Goal: Check status: Check status

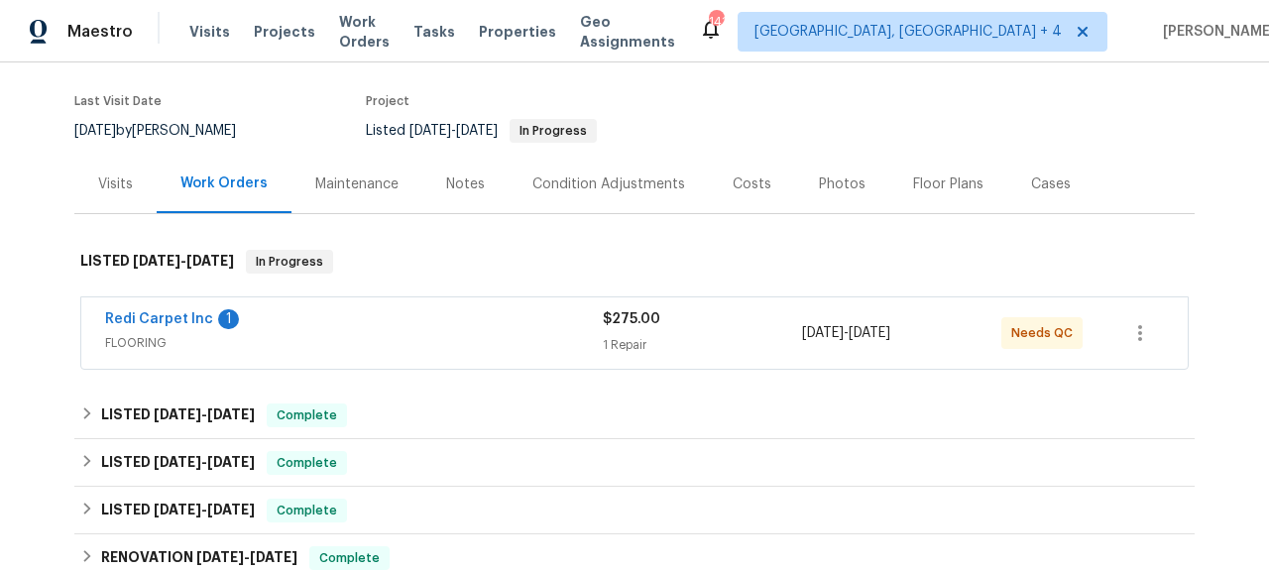
scroll to position [180, 0]
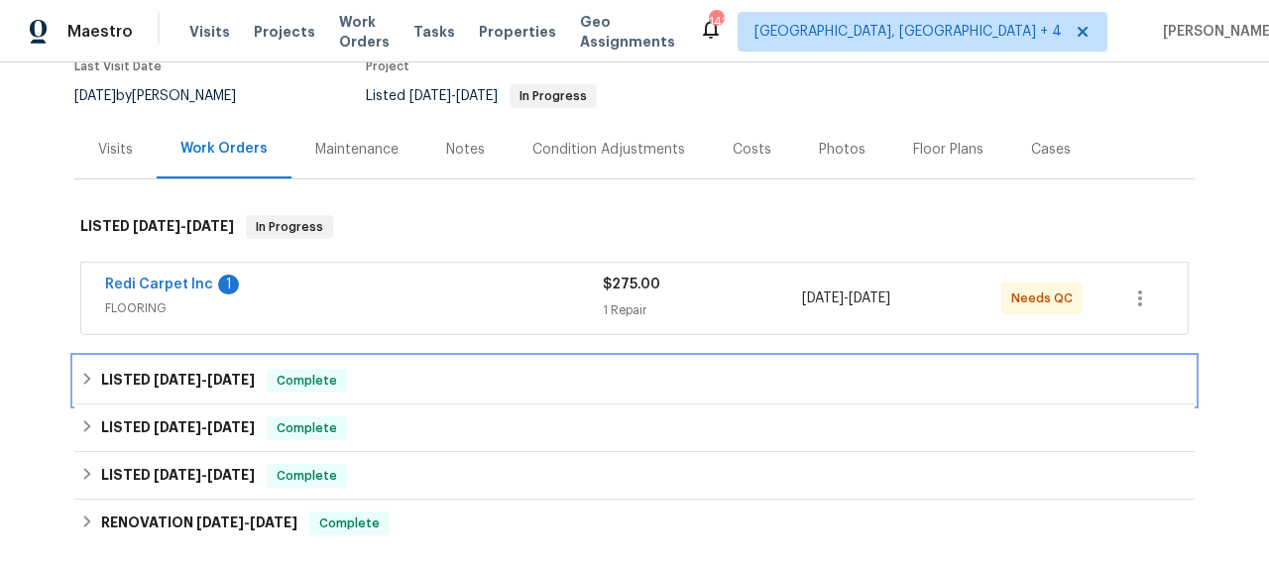
click at [171, 388] on h6 "LISTED [DATE] - [DATE]" at bounding box center [178, 381] width 154 height 24
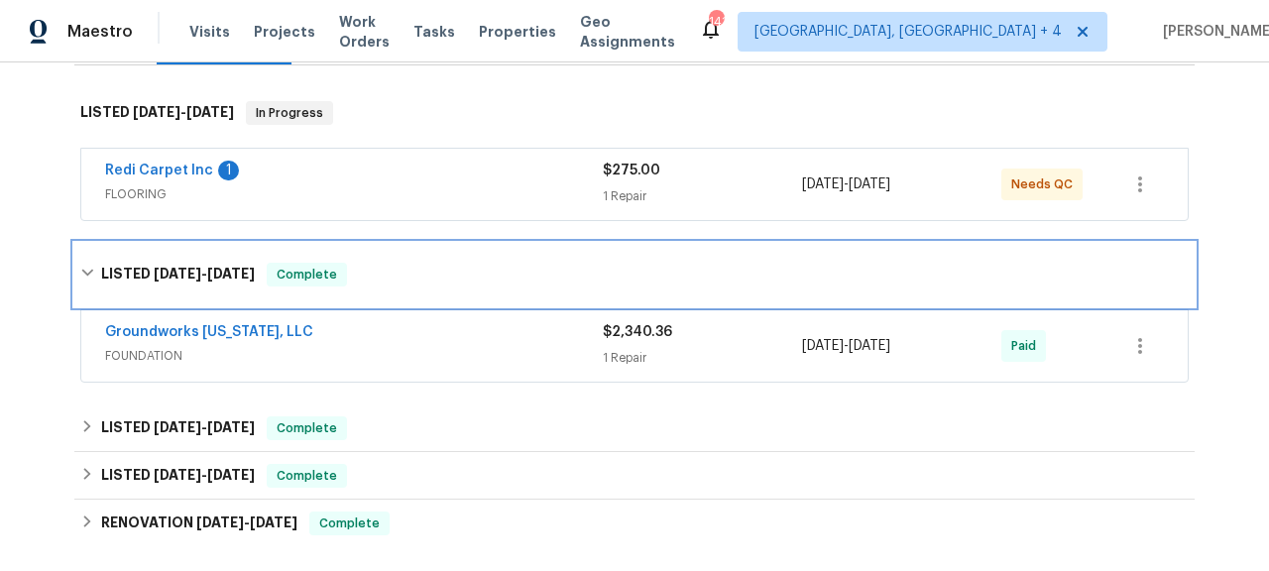
scroll to position [301, 0]
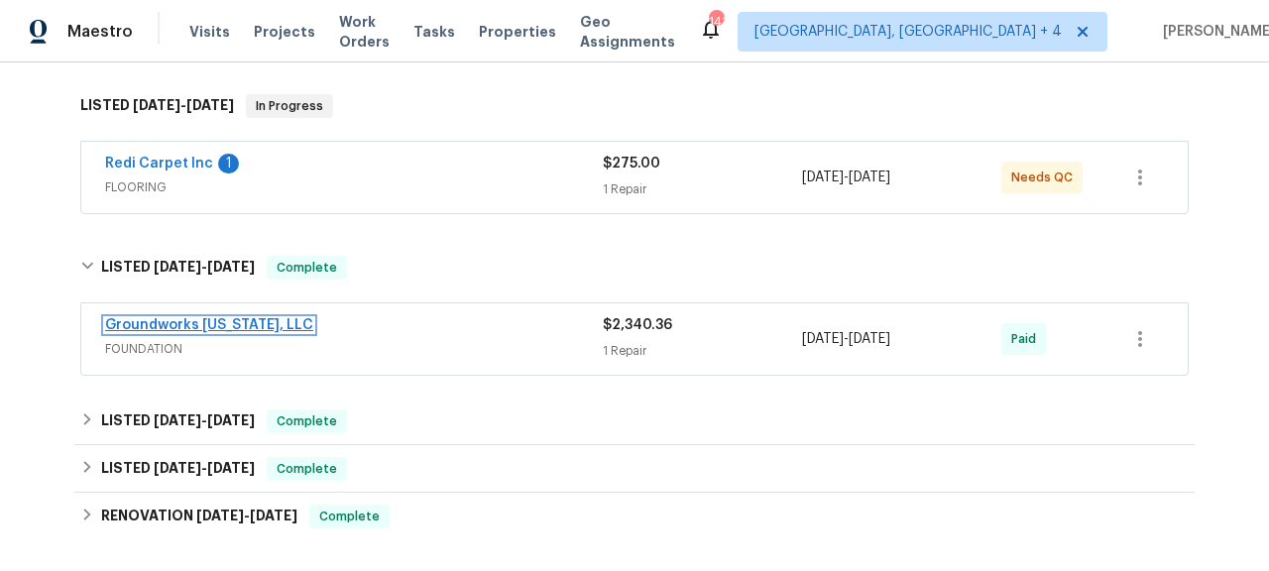
click at [209, 319] on link "Groundworks [US_STATE], LLC" at bounding box center [209, 325] width 208 height 14
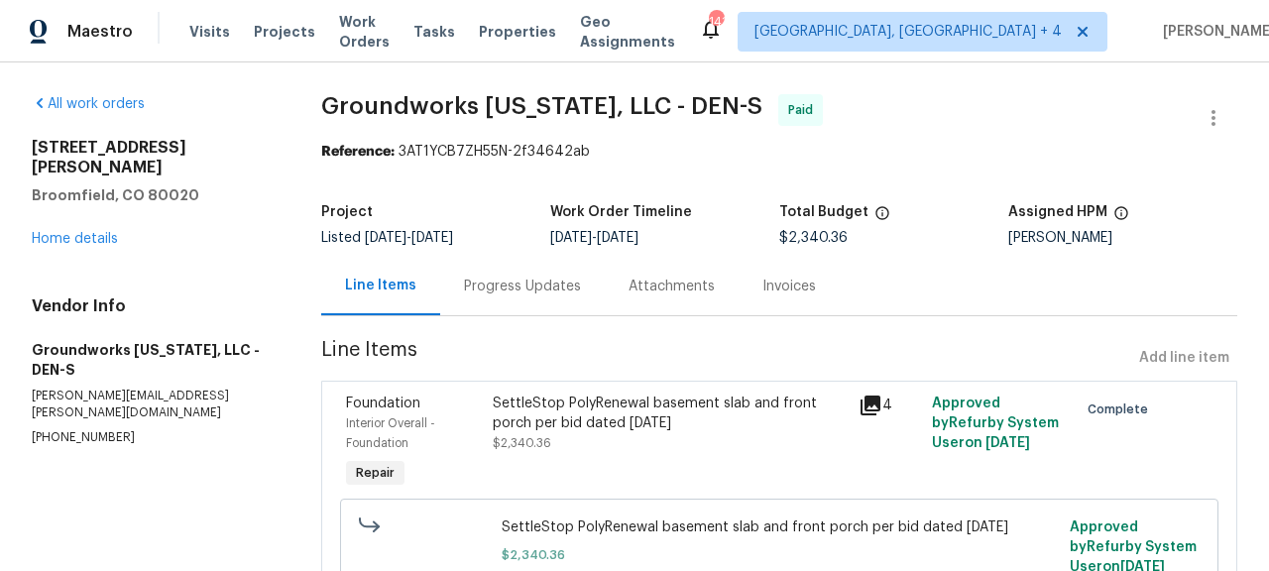
scroll to position [131, 0]
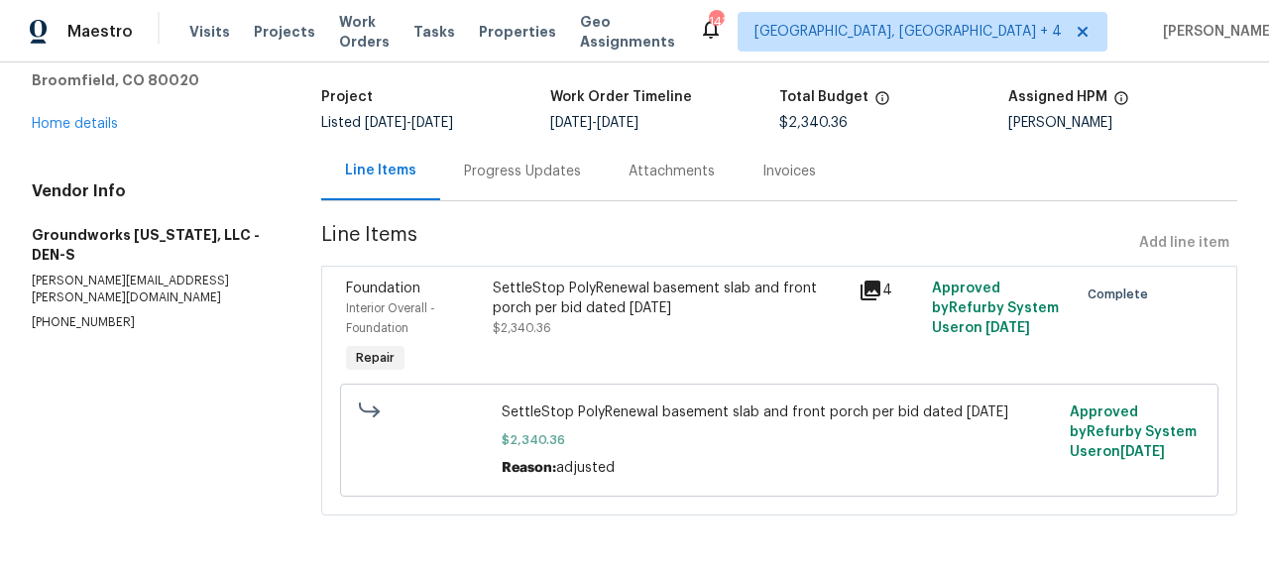
click at [866, 280] on icon at bounding box center [870, 290] width 20 height 20
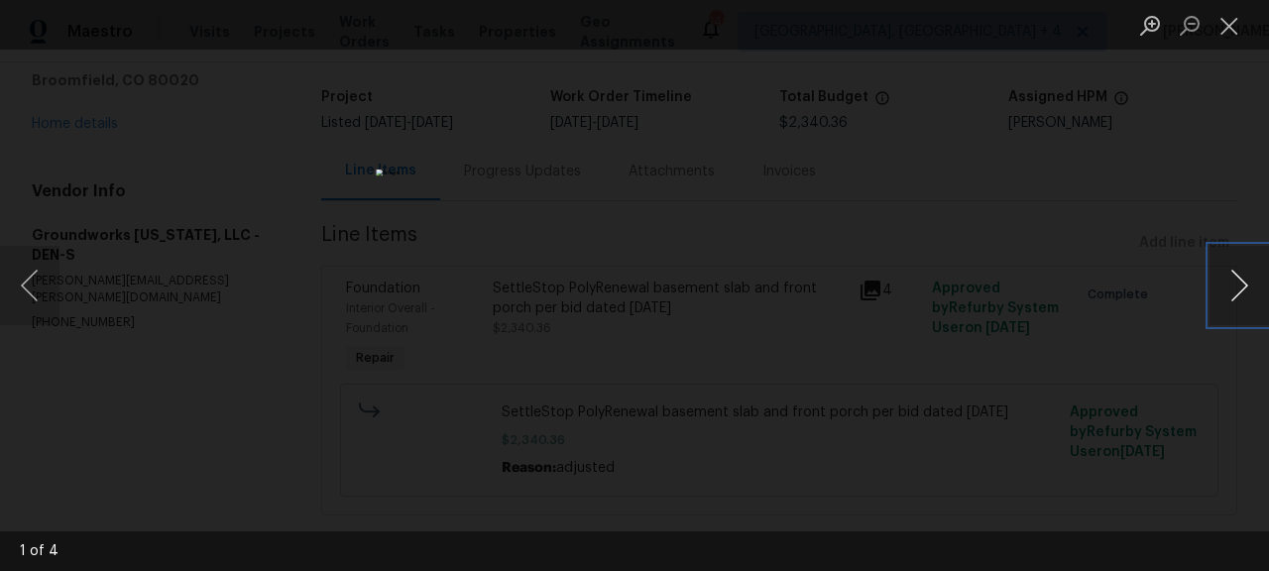
click at [1250, 290] on button "Next image" at bounding box center [1238, 285] width 59 height 79
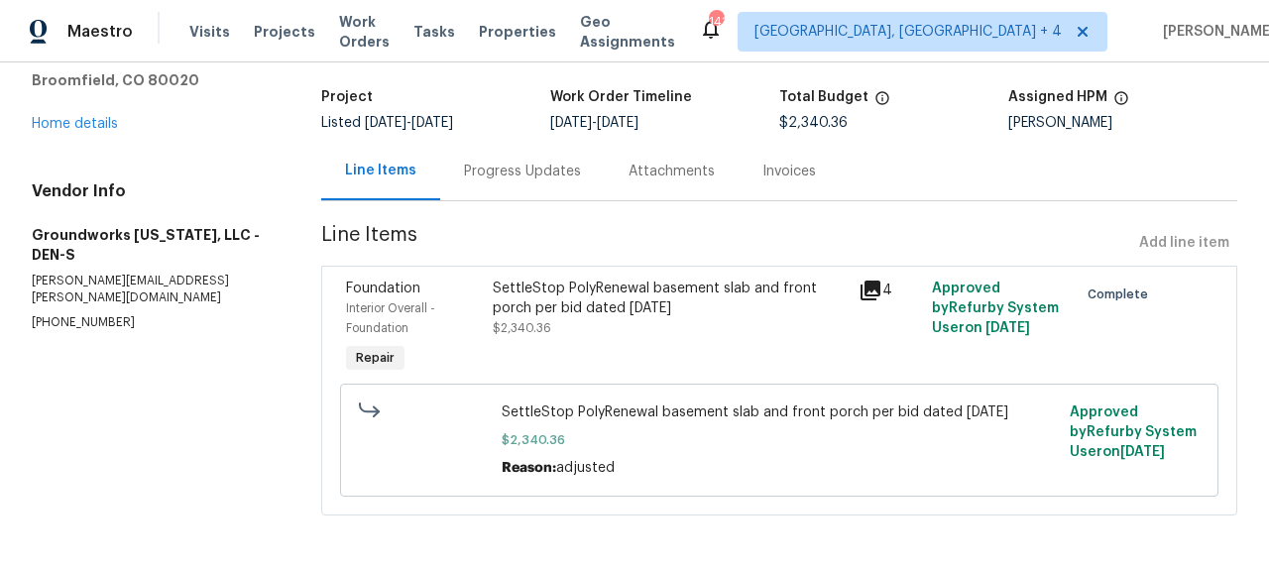
click at [493, 142] on div "Progress Updates" at bounding box center [522, 171] width 165 height 58
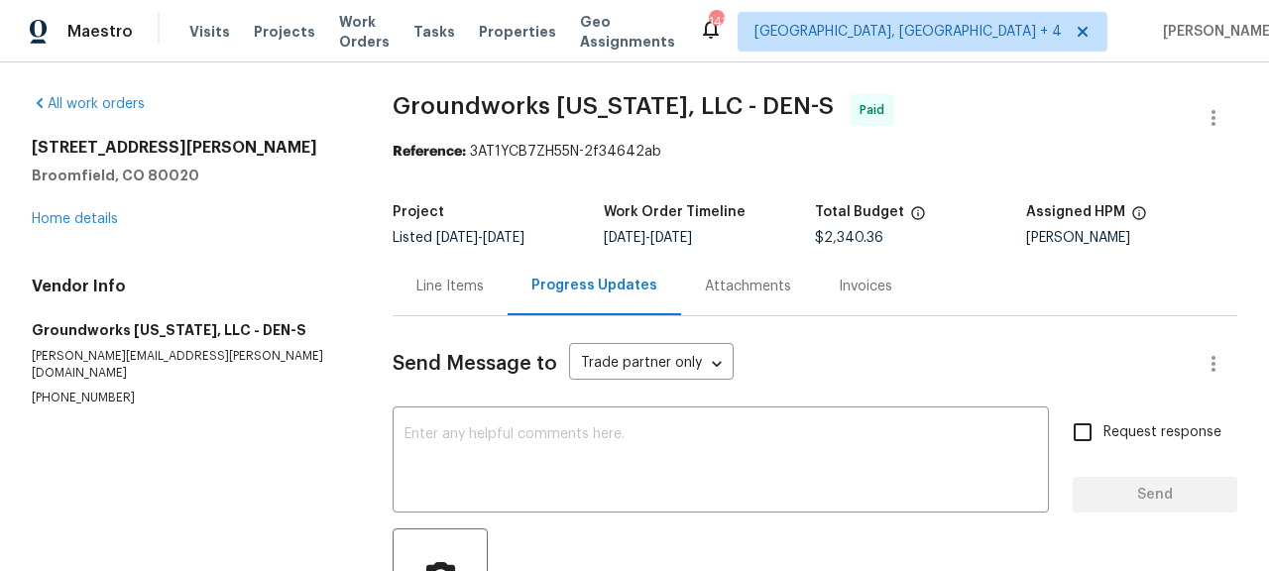
click at [842, 294] on div "Invoices" at bounding box center [865, 287] width 54 height 20
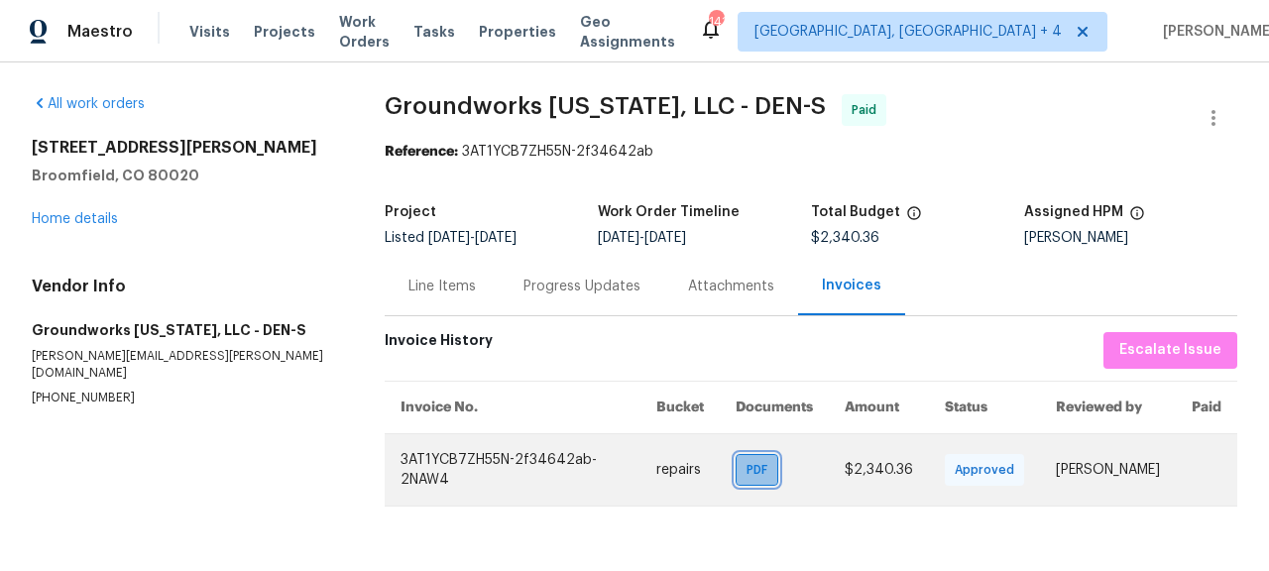
click at [746, 472] on span "PDF" at bounding box center [760, 470] width 29 height 20
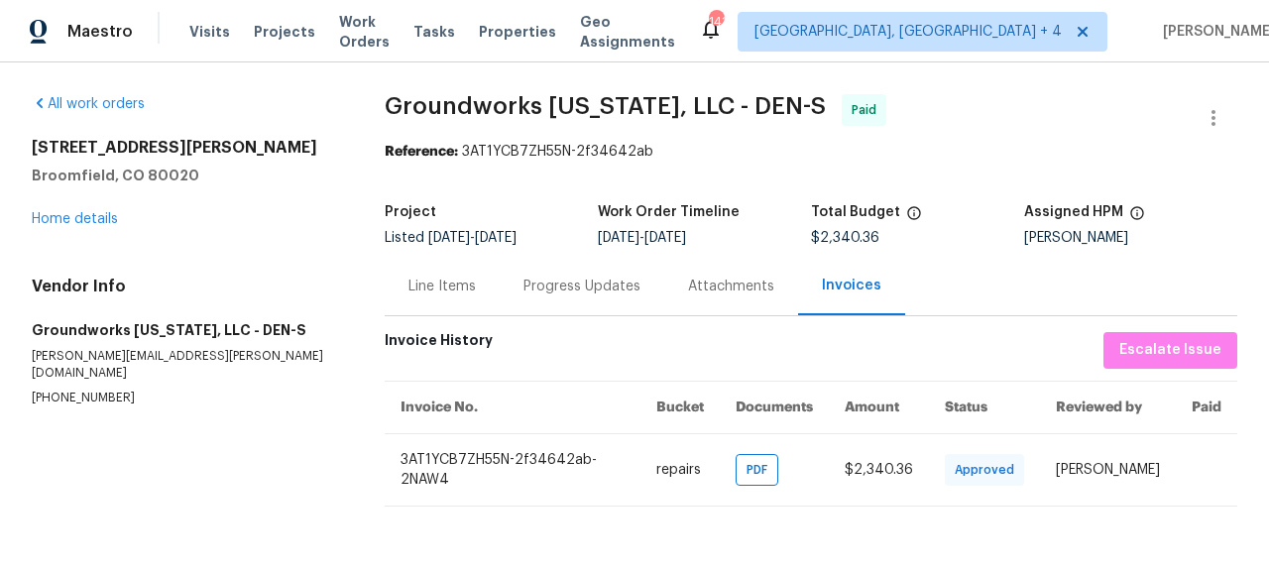
click at [695, 272] on div "Attachments" at bounding box center [731, 286] width 134 height 58
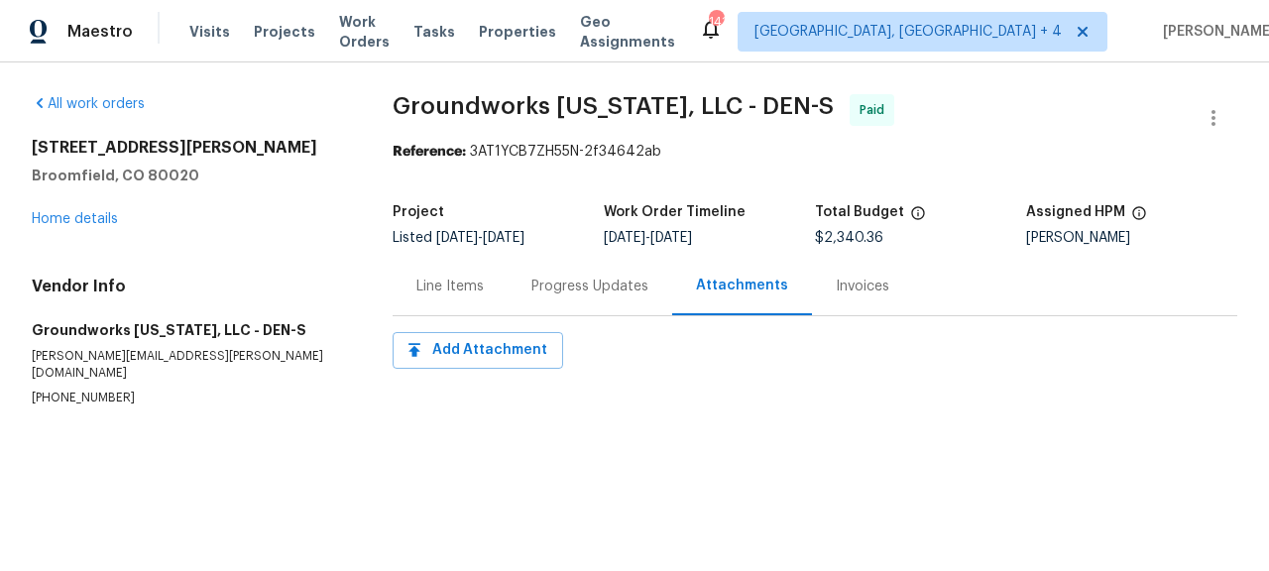
click at [599, 284] on div "Progress Updates" at bounding box center [589, 287] width 117 height 20
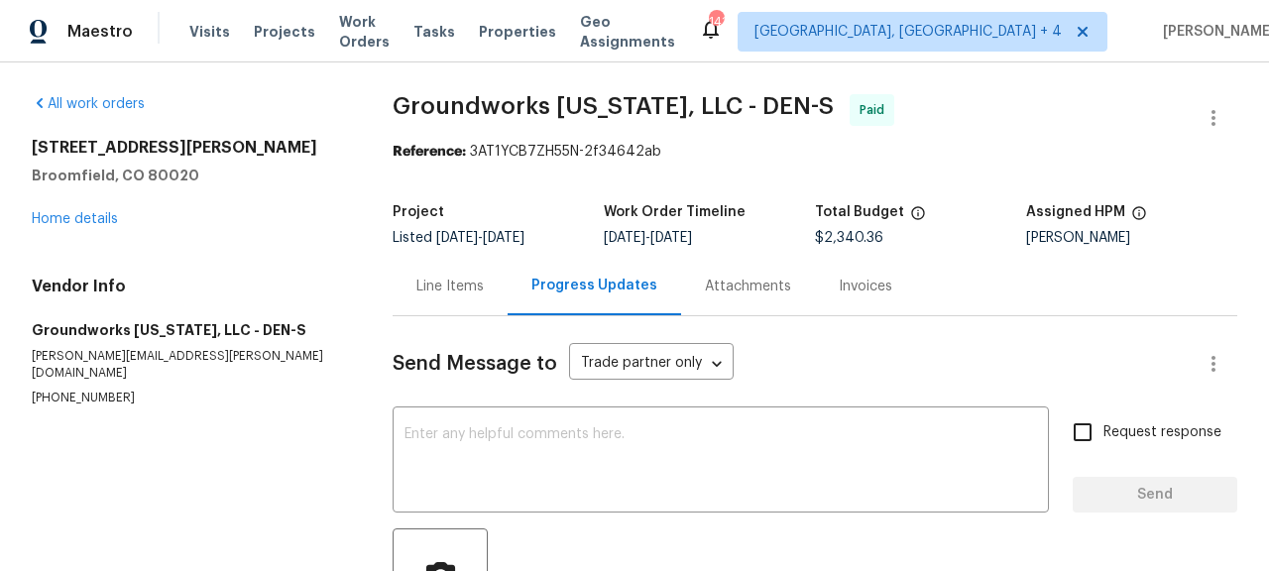
click at [423, 280] on div "Line Items" at bounding box center [449, 287] width 67 height 20
